Goal: Task Accomplishment & Management: Manage account settings

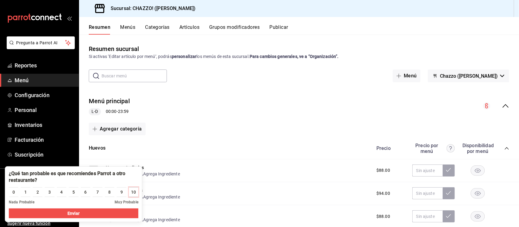
click at [133, 192] on div "10" at bounding box center [133, 192] width 5 height 6
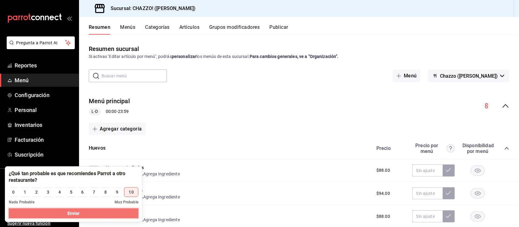
click at [128, 215] on button "Enviar" at bounding box center [73, 214] width 129 height 10
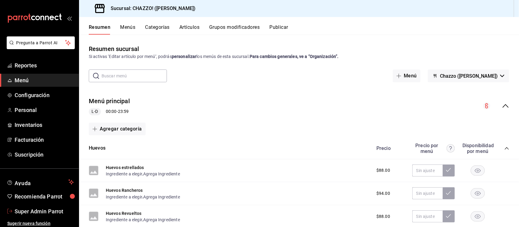
drag, startPoint x: 36, startPoint y: 212, endPoint x: 218, endPoint y: 185, distance: 184.1
click at [36, 212] on span "Super Admin Parrot" at bounding box center [44, 212] width 59 height 8
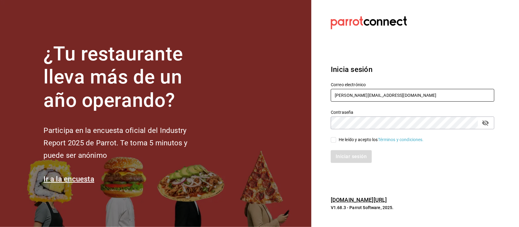
drag, startPoint x: 393, startPoint y: 95, endPoint x: 309, endPoint y: 95, distance: 84.5
click at [309, 95] on div "¿Tu restaurante lleva más de un año operando? Participa en la encuesta oficial …" at bounding box center [259, 113] width 519 height 227
paste input "[EMAIL_ADDRESS][DOMAIN_NAME] Pi55472ucK"
click at [392, 93] on input "[EMAIL_ADDRESS][DOMAIN_NAME] Pi55472ucK" at bounding box center [413, 95] width 164 height 13
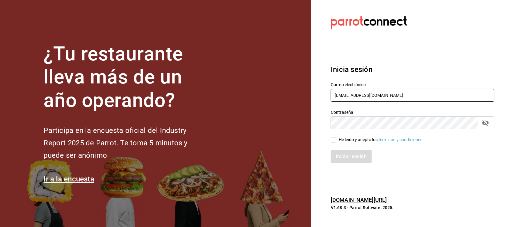
type input "[EMAIL_ADDRESS][DOMAIN_NAME]"
click at [330, 127] on div "Contraseña Contraseña" at bounding box center [408, 116] width 171 height 27
click at [332, 141] on input "He leído y acepto los Términos y condiciones." at bounding box center [333, 139] width 5 height 5
checkbox input "true"
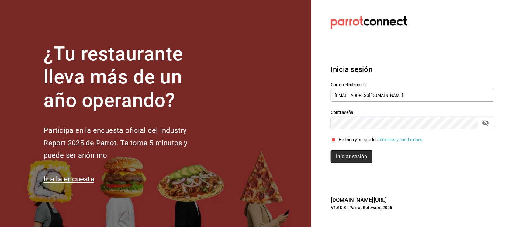
click at [334, 154] on button "Iniciar sesión" at bounding box center [351, 156] width 41 height 13
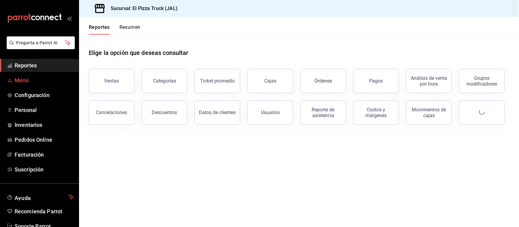
click at [31, 80] on span "Menú" at bounding box center [44, 80] width 59 height 8
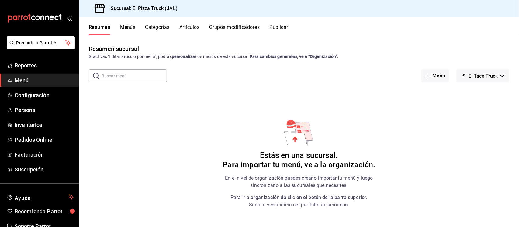
click at [487, 78] on span "El Taco Truck" at bounding box center [482, 76] width 29 height 6
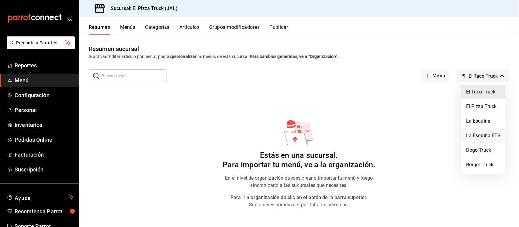
click at [485, 135] on li "La Esquina FTS" at bounding box center [483, 136] width 44 height 15
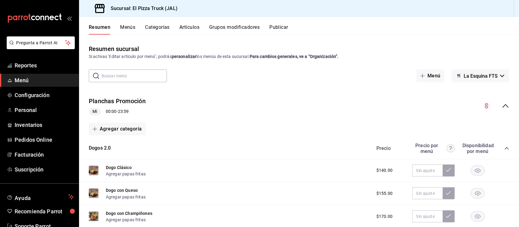
click at [502, 108] on icon "collapse-menu-row" at bounding box center [505, 105] width 7 height 7
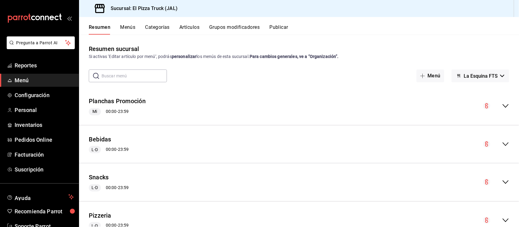
click at [284, 25] on button "Publicar" at bounding box center [278, 29] width 19 height 10
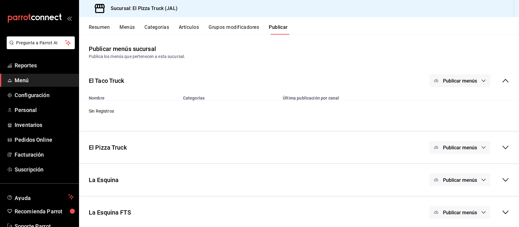
click at [459, 81] on div "Publicar menús" at bounding box center [459, 80] width 61 height 13
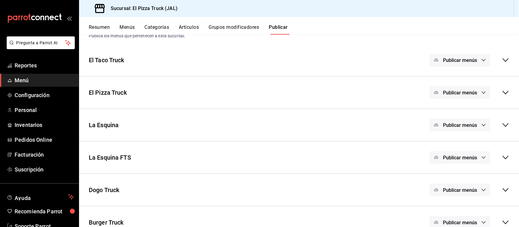
scroll to position [33, 0]
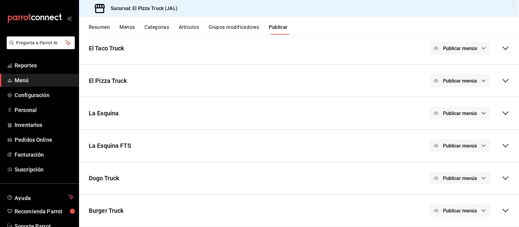
click at [450, 146] on span "Publicar menús" at bounding box center [460, 146] width 34 height 6
click at [460, 167] on span "Punto de venta" at bounding box center [463, 166] width 29 height 6
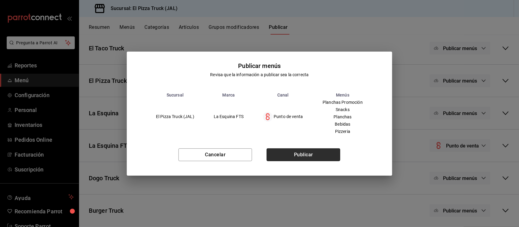
click at [312, 156] on button "Publicar" at bounding box center [304, 155] width 74 height 13
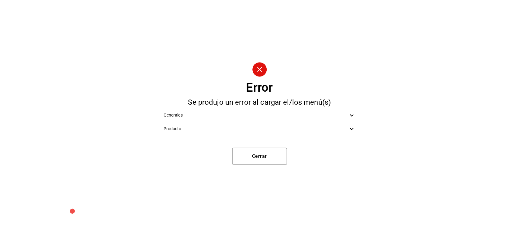
click at [351, 115] on icon at bounding box center [351, 115] width 7 height 7
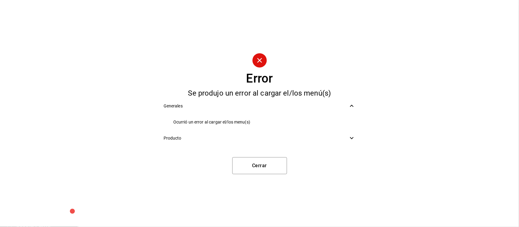
click at [353, 140] on icon at bounding box center [351, 138] width 7 height 7
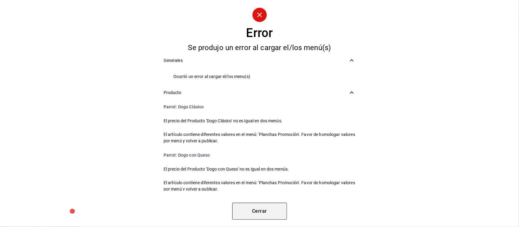
click at [273, 212] on button "Cerrar" at bounding box center [259, 211] width 55 height 17
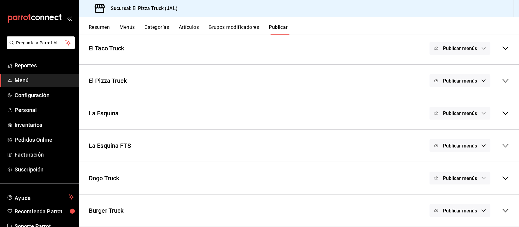
click at [98, 28] on button "Resumen" at bounding box center [99, 29] width 21 height 10
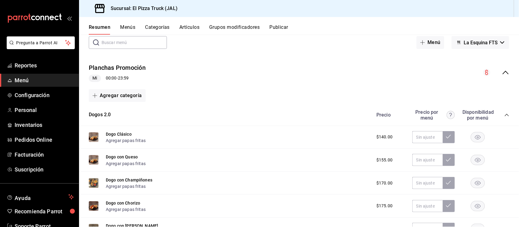
scroll to position [38, 0]
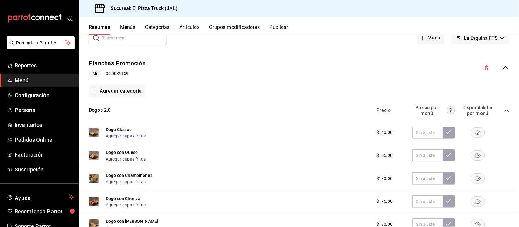
click at [474, 134] on rect "button" at bounding box center [478, 133] width 14 height 10
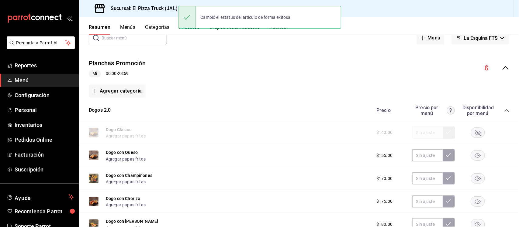
click at [473, 155] on rect "button" at bounding box center [478, 156] width 14 height 10
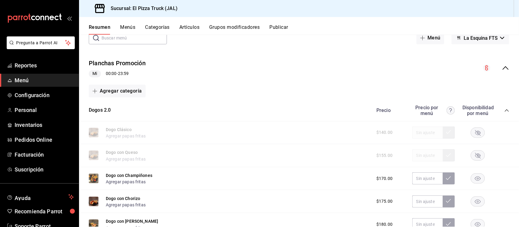
click at [502, 65] on icon "collapse-menu-row" at bounding box center [505, 67] width 7 height 7
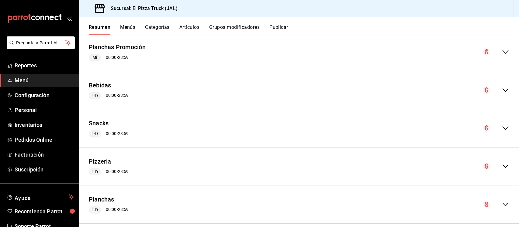
scroll to position [63, 0]
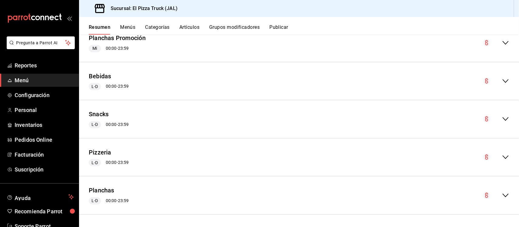
click at [499, 190] on div "Planchas L-D 00:00 - 23:59" at bounding box center [299, 195] width 440 height 28
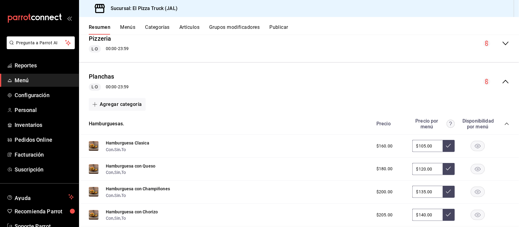
click at [504, 124] on icon "collapse-category-row" at bounding box center [506, 124] width 5 height 5
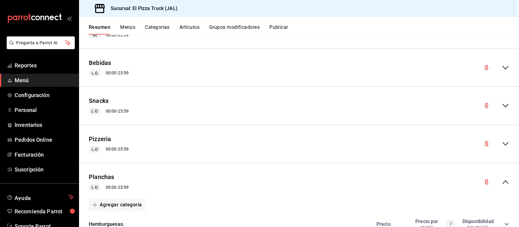
scroll to position [0, 0]
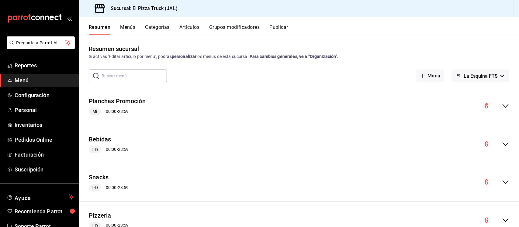
click at [276, 27] on button "Publicar" at bounding box center [278, 29] width 19 height 10
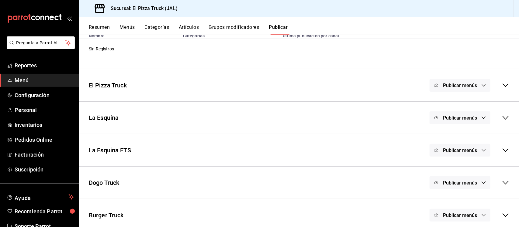
scroll to position [67, 0]
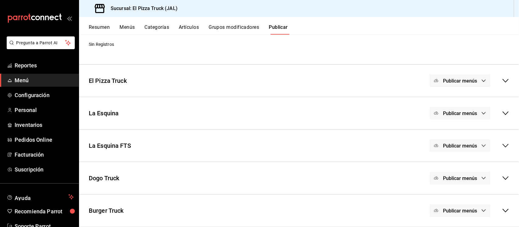
click at [461, 145] on span "Publicar menús" at bounding box center [460, 146] width 34 height 6
click at [458, 166] on span "Punto de venta" at bounding box center [463, 166] width 29 height 6
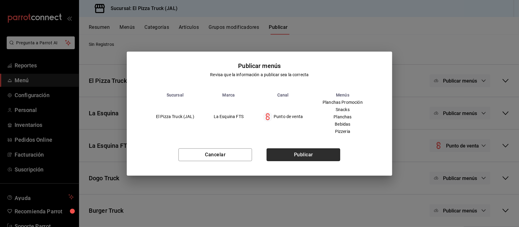
click at [312, 153] on button "Publicar" at bounding box center [304, 155] width 74 height 13
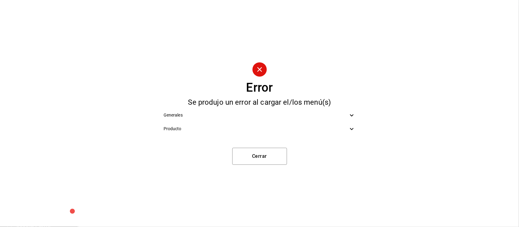
click at [352, 128] on icon at bounding box center [351, 129] width 7 height 7
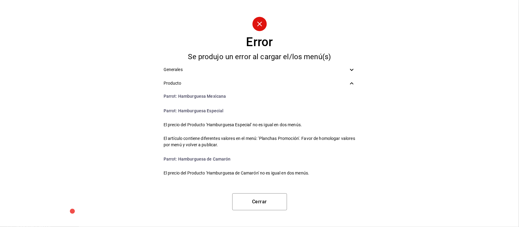
scroll to position [732, 0]
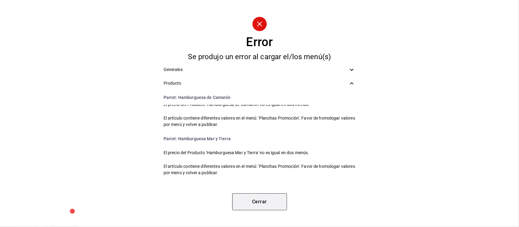
click at [262, 208] on button "Cerrar" at bounding box center [259, 202] width 55 height 17
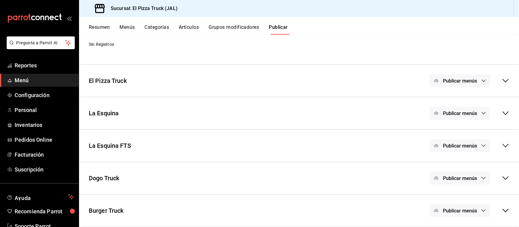
click at [99, 28] on button "Resumen" at bounding box center [99, 29] width 21 height 10
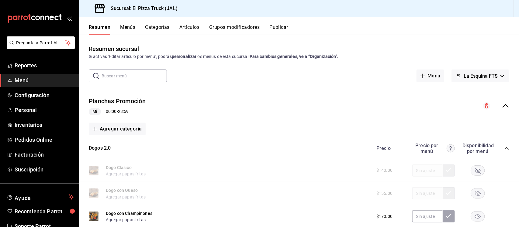
click at [472, 170] on rect "button" at bounding box center [478, 171] width 14 height 10
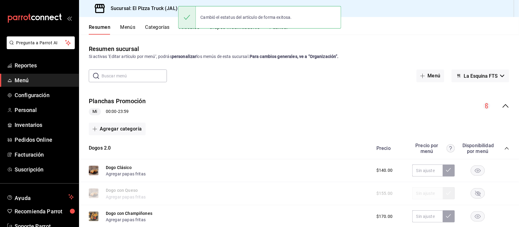
click at [481, 195] on div at bounding box center [477, 193] width 30 height 10
click at [471, 195] on rect "button" at bounding box center [478, 194] width 14 height 10
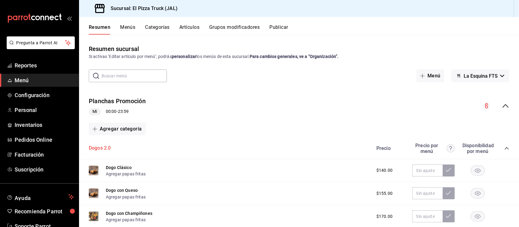
click at [103, 148] on button "Dogos 2.0" at bounding box center [100, 148] width 22 height 7
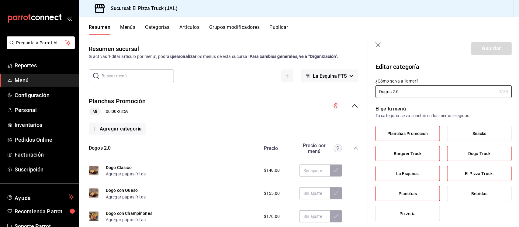
type input "221461c9-daf6-435c-9863-0c45d8ec02ed"
type input "Dogos 2.0."
click at [485, 50] on button "Guardar" at bounding box center [491, 48] width 40 height 13
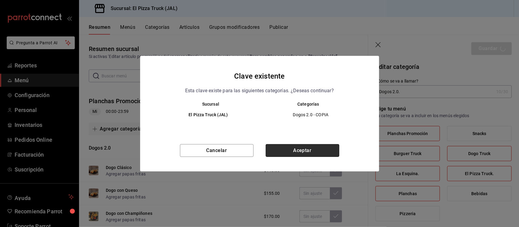
click at [295, 149] on button "Aceptar" at bounding box center [303, 150] width 74 height 13
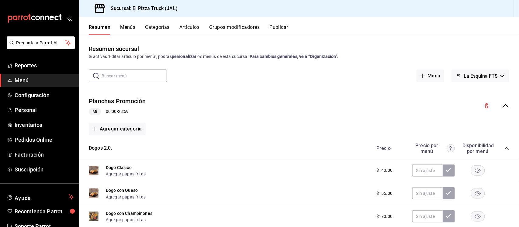
click at [277, 28] on button "Publicar" at bounding box center [278, 29] width 19 height 10
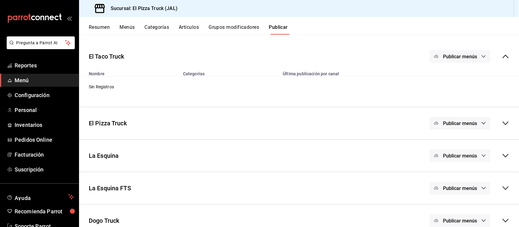
scroll to position [38, 0]
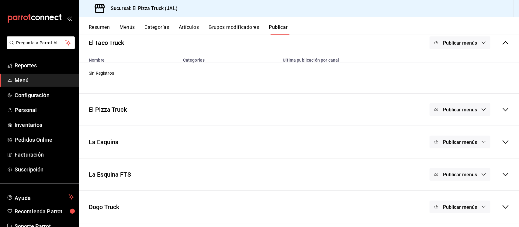
click at [456, 173] on span "Publicar menús" at bounding box center [460, 175] width 34 height 6
click at [455, 197] on span "Punto de venta" at bounding box center [463, 195] width 29 height 6
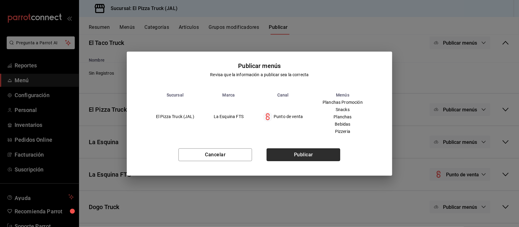
click at [320, 158] on button "Publicar" at bounding box center [304, 155] width 74 height 13
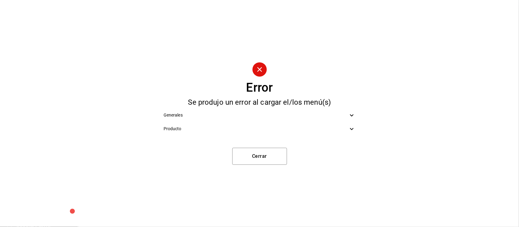
click at [350, 126] on icon at bounding box center [351, 129] width 7 height 7
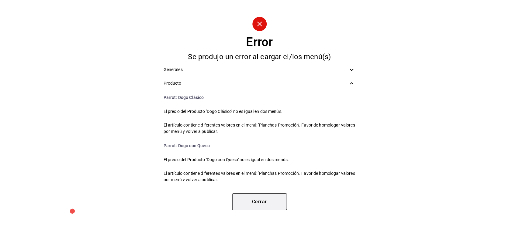
click at [254, 203] on button "Cerrar" at bounding box center [259, 202] width 55 height 17
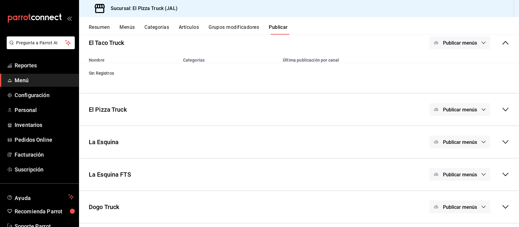
click at [101, 29] on button "Resumen" at bounding box center [99, 29] width 21 height 10
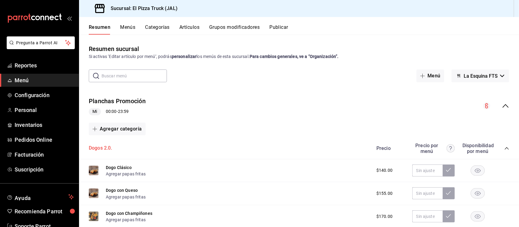
click at [110, 148] on button "Dogos 2.0." at bounding box center [100, 148] width 23 height 7
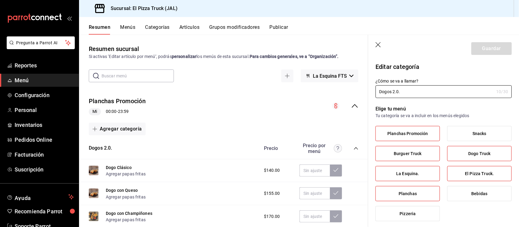
type input "221461c9-daf6-435c-9863-0c45d8ec02ed"
type input "Dogos 2.0"
click at [482, 49] on button "Guardar" at bounding box center [491, 48] width 40 height 13
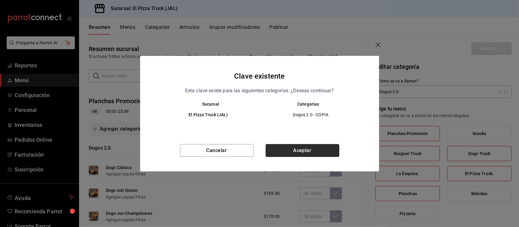
click at [318, 147] on button "Aceptar" at bounding box center [303, 150] width 74 height 13
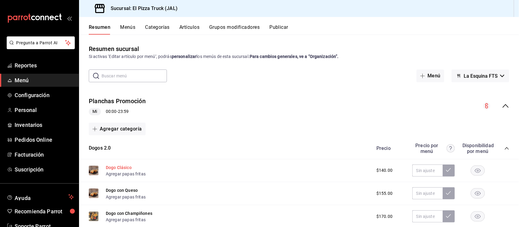
click at [118, 169] on button "Dogo Clásico" at bounding box center [119, 168] width 26 height 6
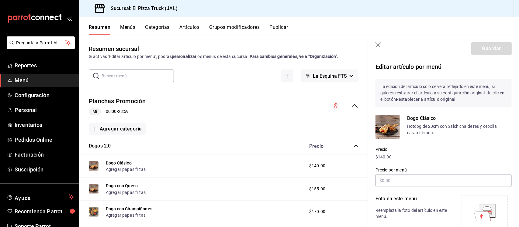
click at [377, 43] on icon "button" at bounding box center [378, 45] width 6 height 6
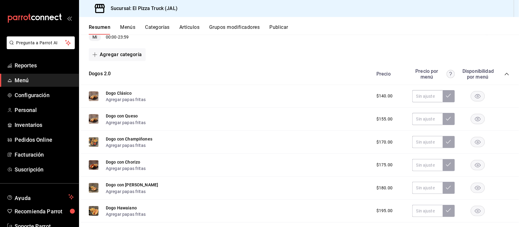
scroll to position [38, 0]
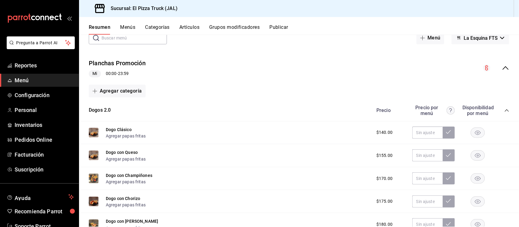
click at [502, 67] on icon "collapse-menu-row" at bounding box center [505, 67] width 7 height 7
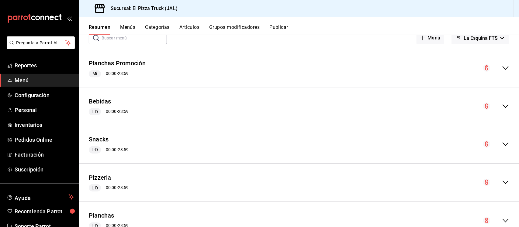
scroll to position [63, 0]
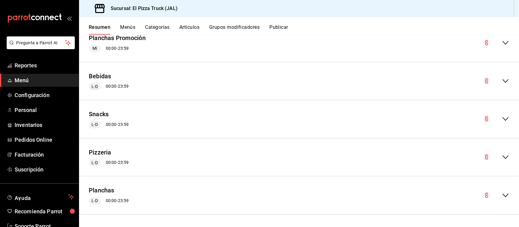
click at [502, 194] on icon "collapse-menu-row" at bounding box center [505, 195] width 7 height 7
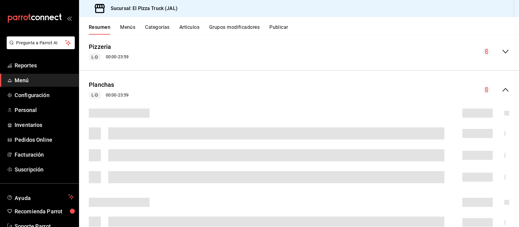
scroll to position [166, 0]
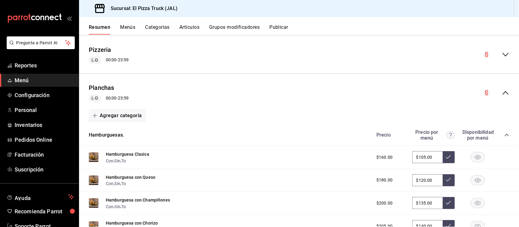
click at [504, 136] on icon "collapse-category-row" at bounding box center [506, 135] width 5 height 5
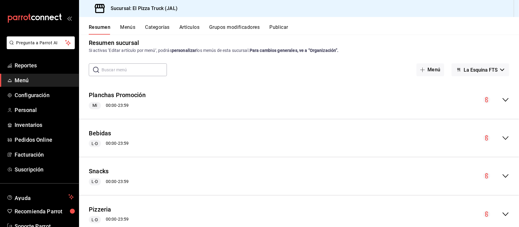
scroll to position [0, 0]
